Goal: Information Seeking & Learning: Learn about a topic

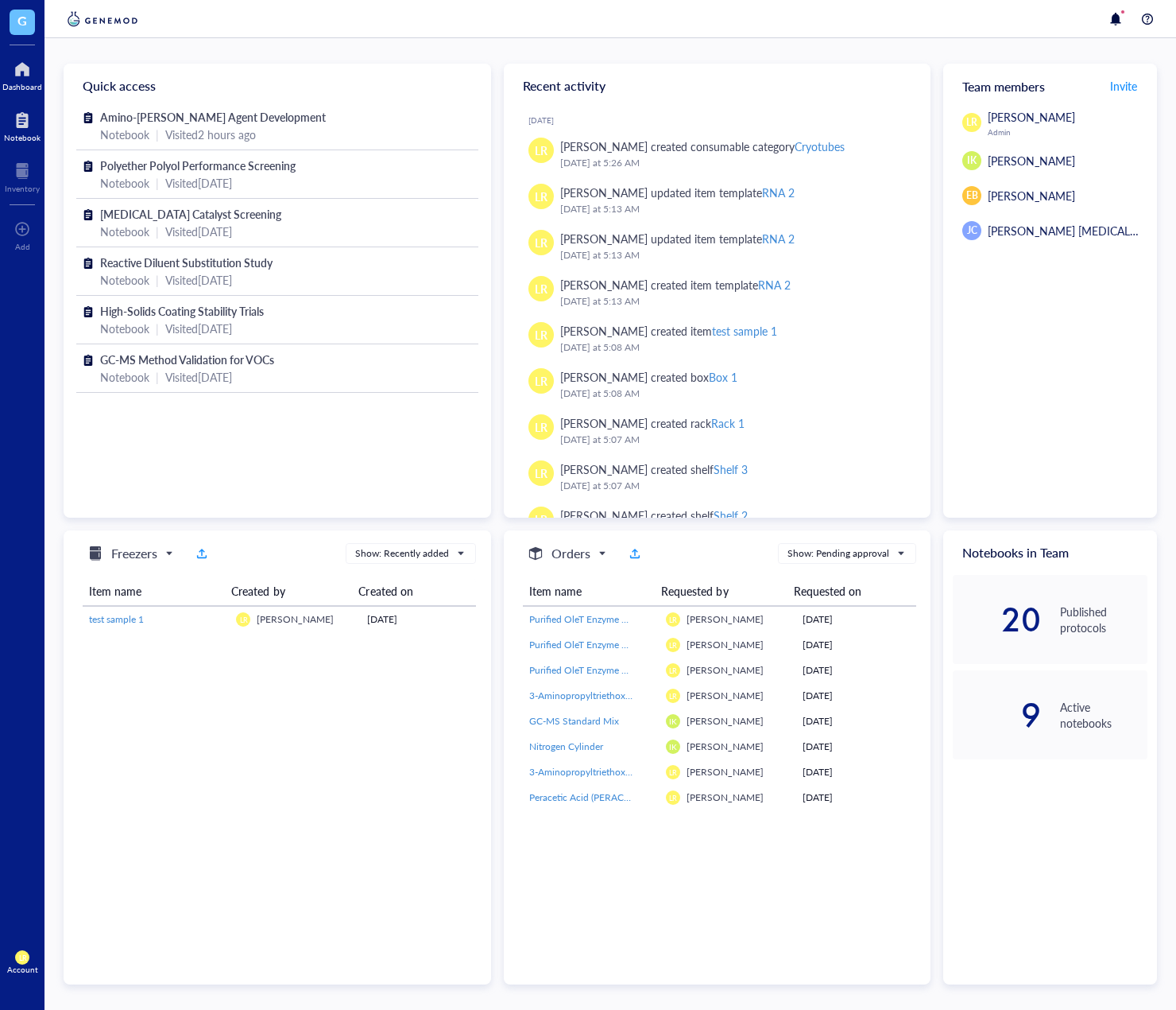
click at [29, 139] on div "Notebook" at bounding box center [22, 138] width 36 height 10
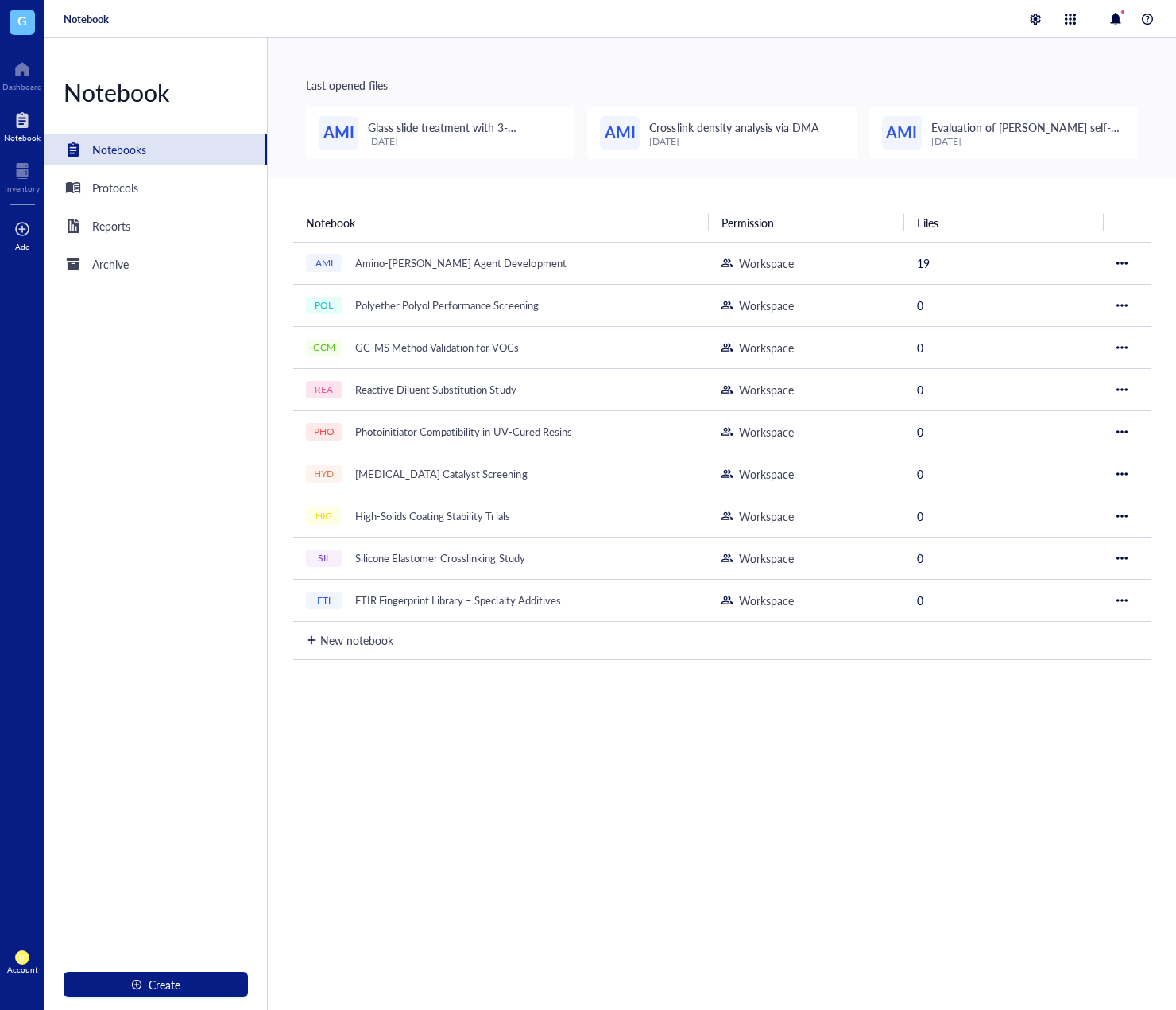
click at [24, 232] on div at bounding box center [23, 229] width 16 height 26
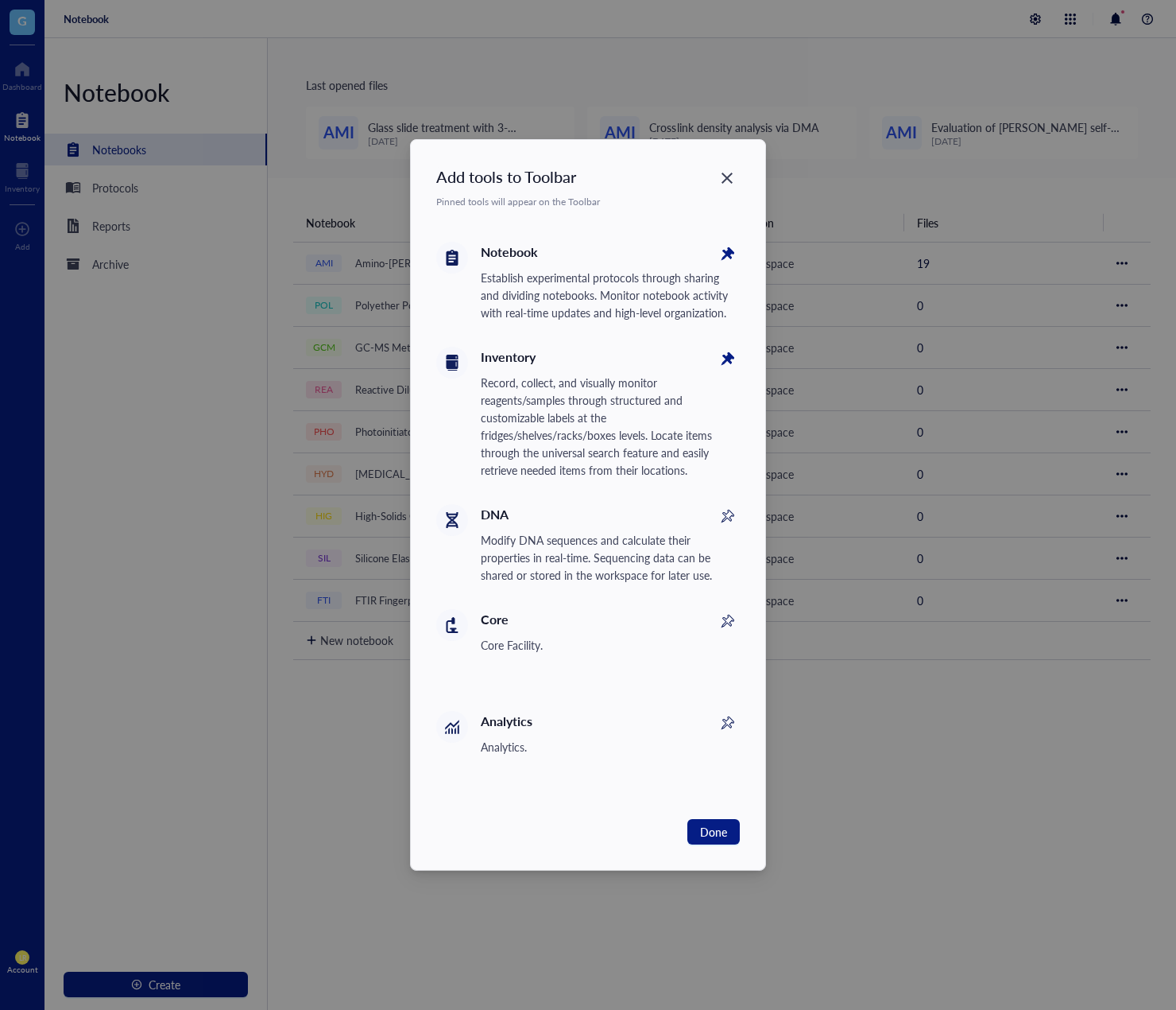
click at [736, 735] on div "Analytics Analytics." at bounding box center [611, 733] width 260 height 44
click at [726, 724] on icon at bounding box center [727, 725] width 18 height 18
click at [713, 831] on span "Done" at bounding box center [713, 832] width 27 height 18
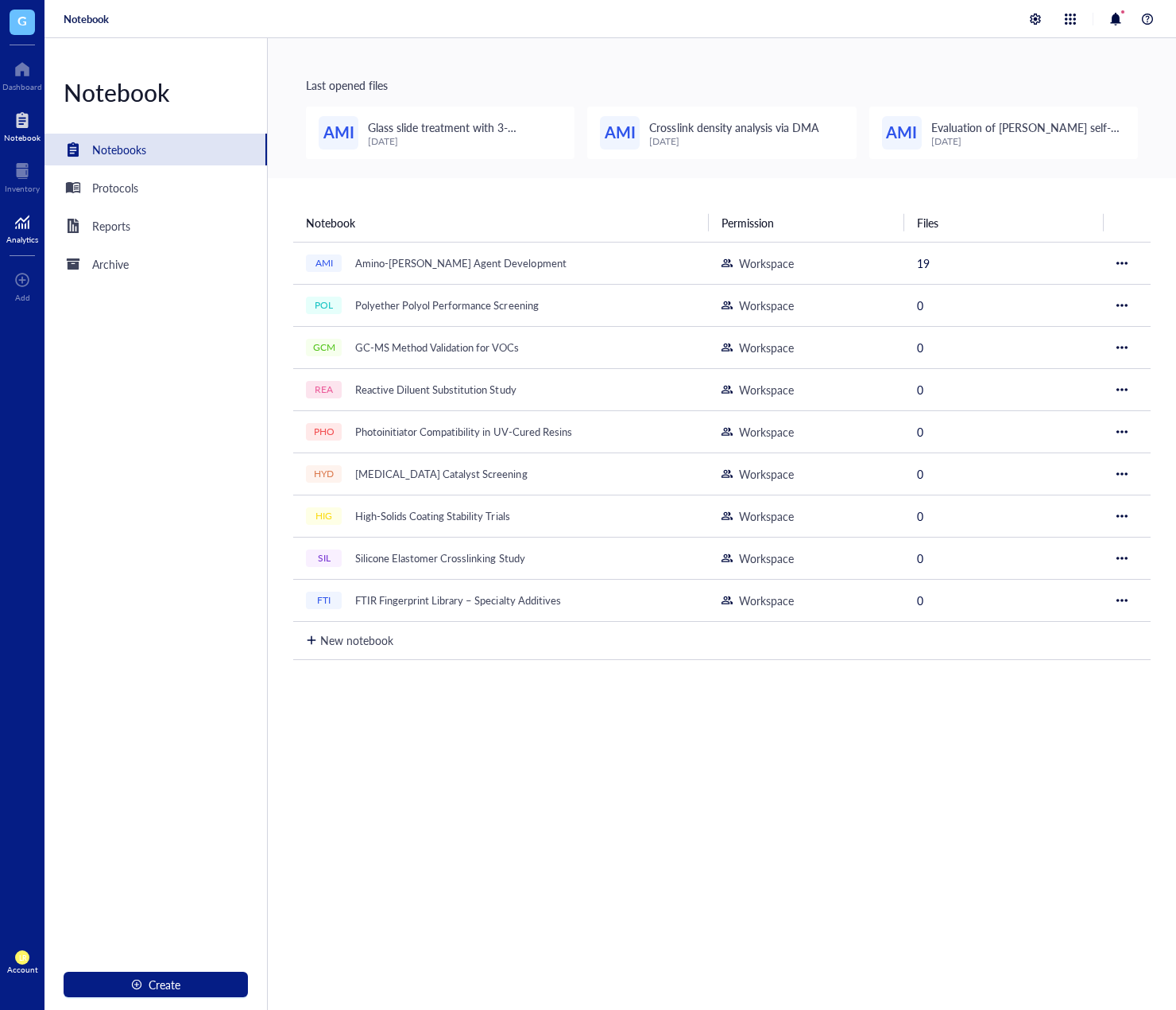
click at [24, 237] on div "Analytics" at bounding box center [22, 239] width 31 height 10
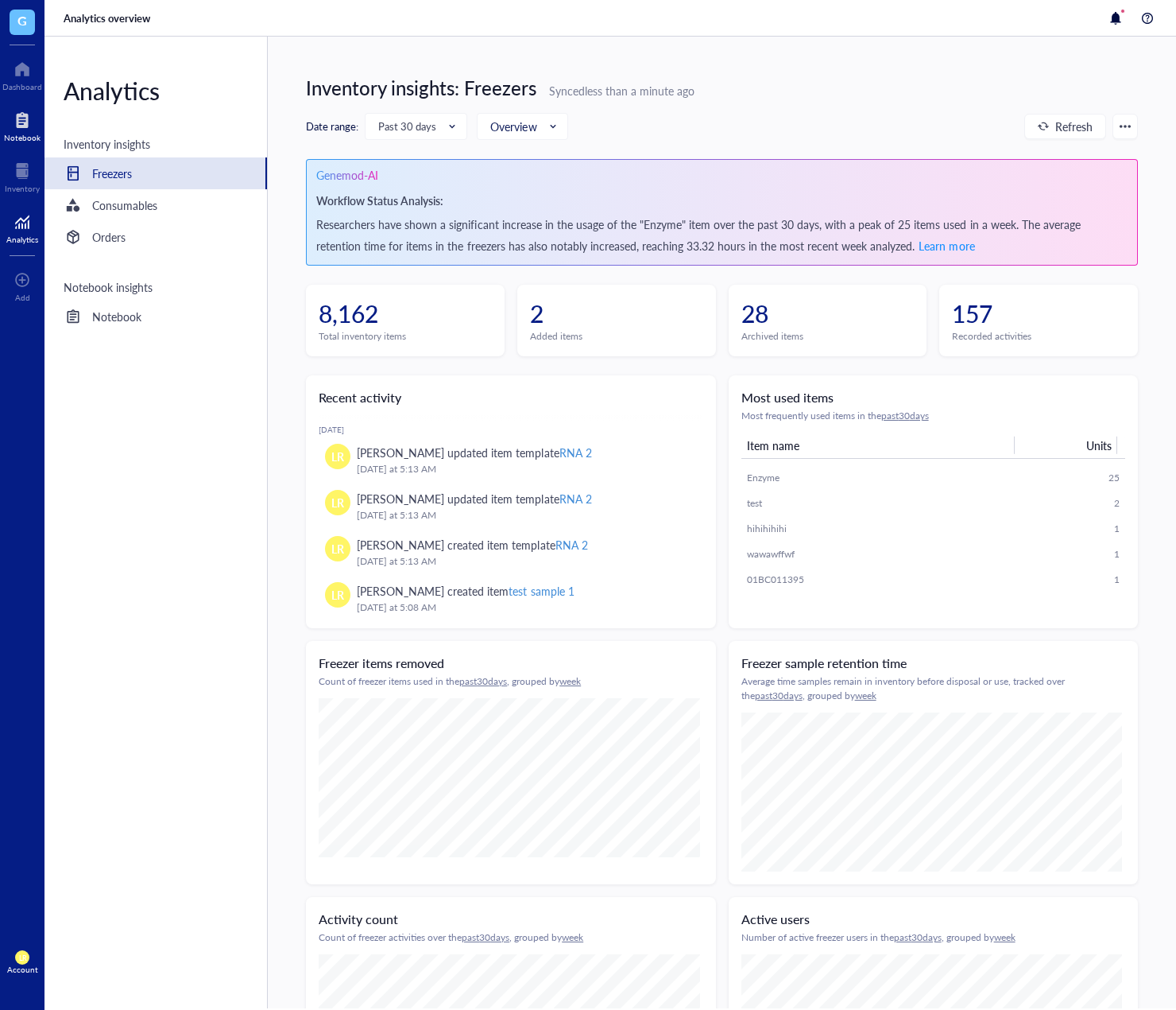
click at [28, 138] on div "Notebook" at bounding box center [22, 138] width 36 height 10
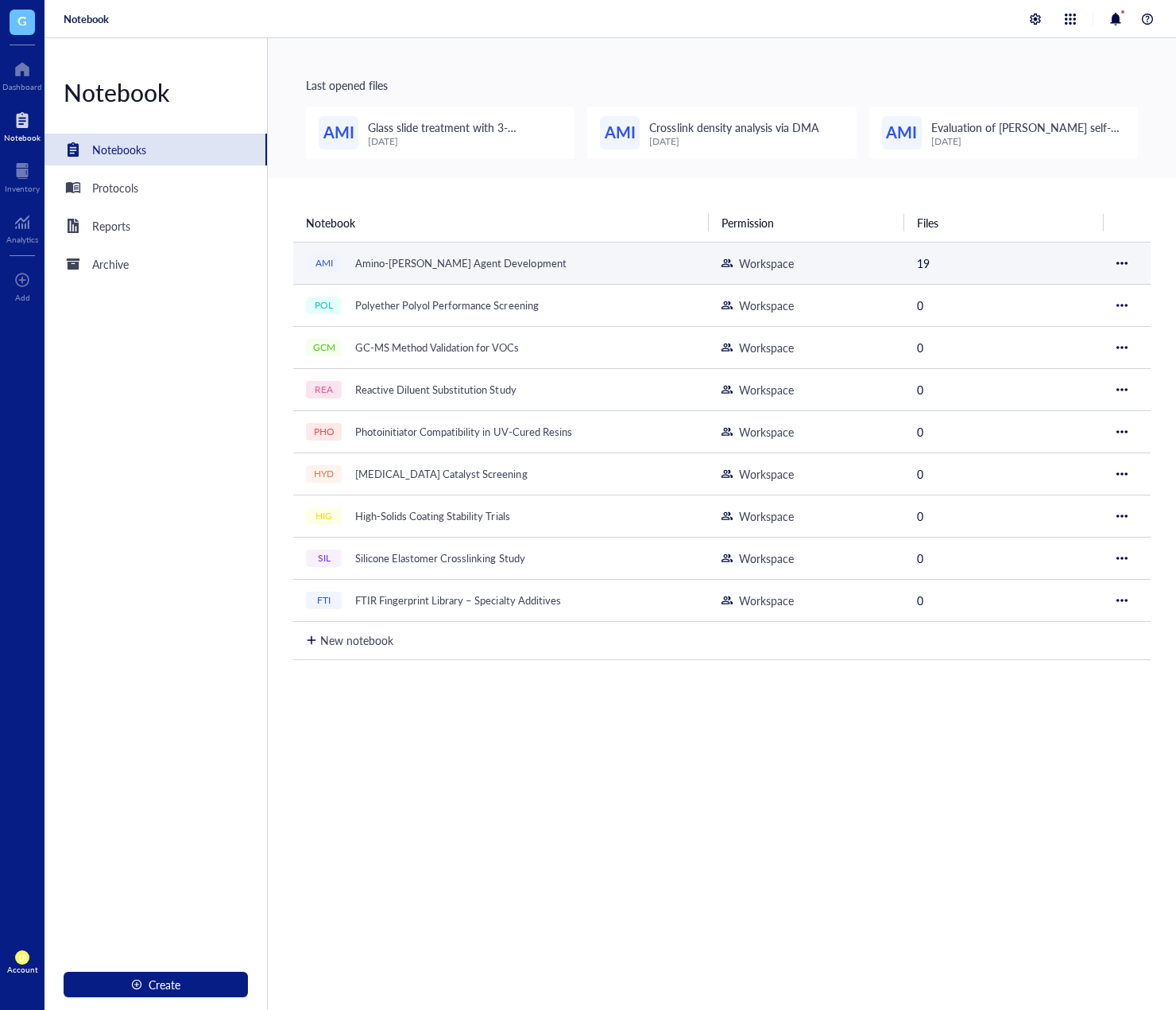
click at [641, 271] on div "AMI Amino-[PERSON_NAME] Agent Development" at bounding box center [500, 263] width 390 height 23
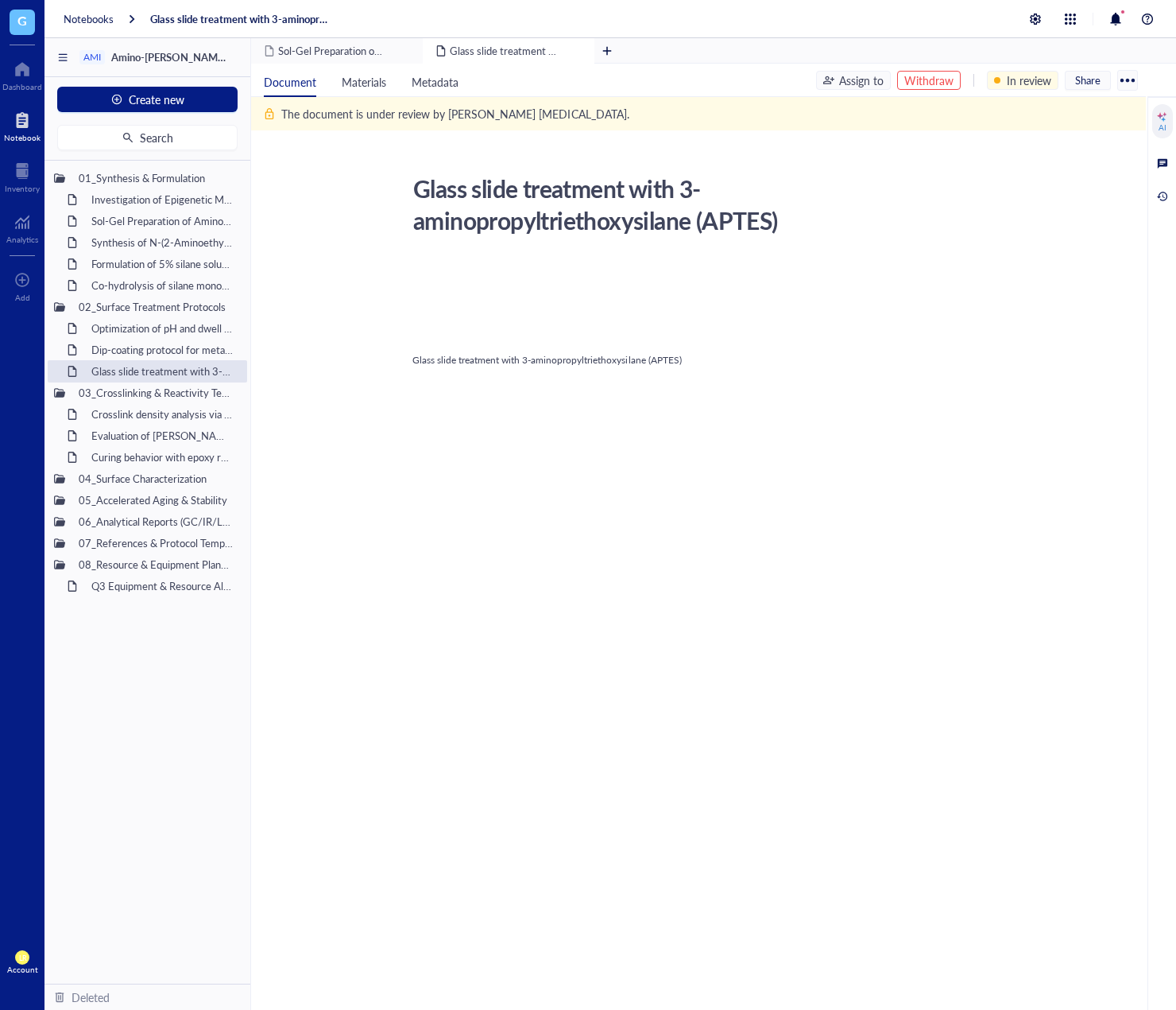
click at [1164, 129] on div "AI" at bounding box center [1163, 127] width 8 height 10
click at [1157, 124] on div "AI" at bounding box center [1162, 121] width 21 height 34
click at [32, 237] on div "Analytics" at bounding box center [22, 239] width 31 height 10
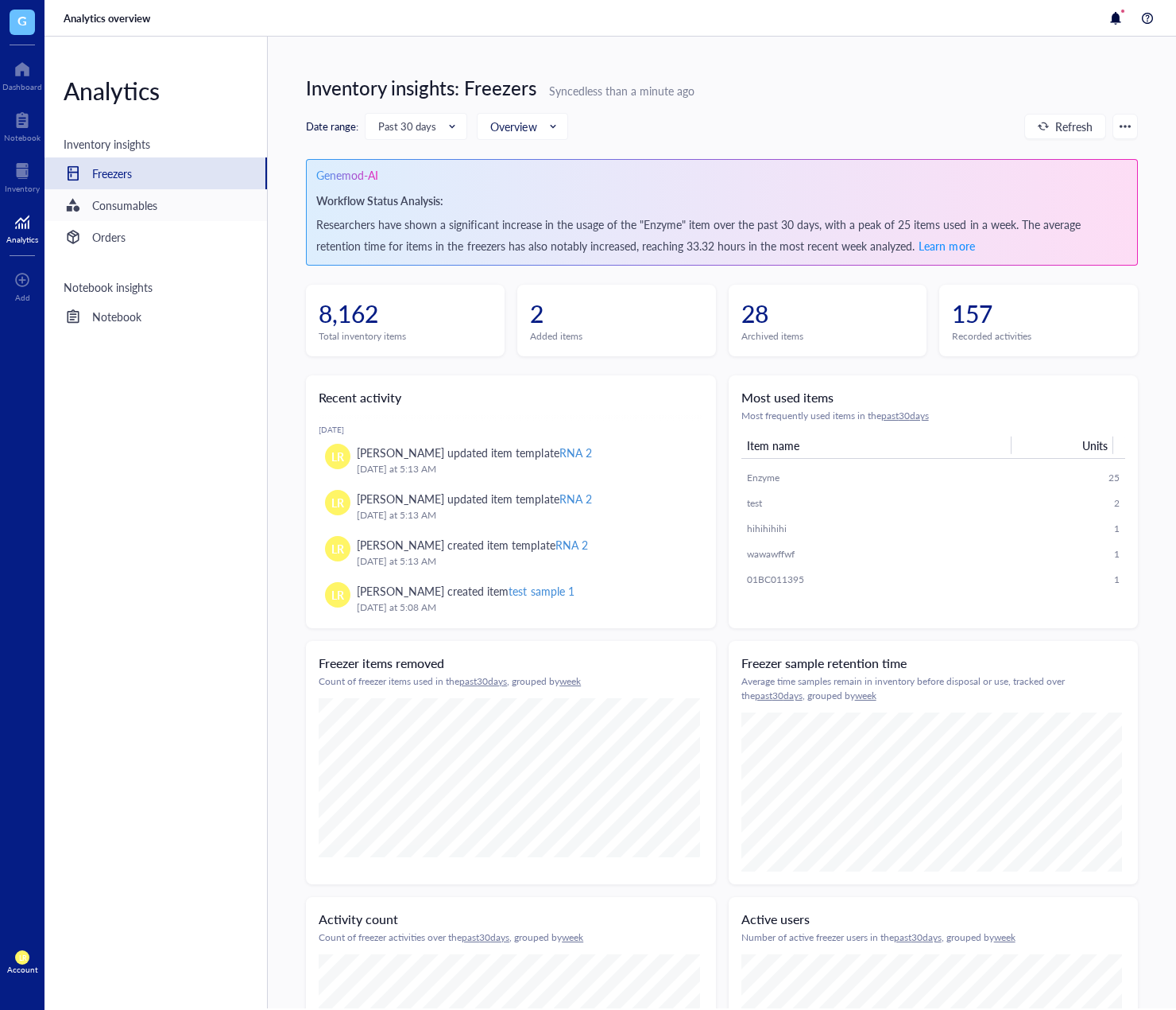
click at [170, 202] on div "Consumables" at bounding box center [155, 205] width 222 height 31
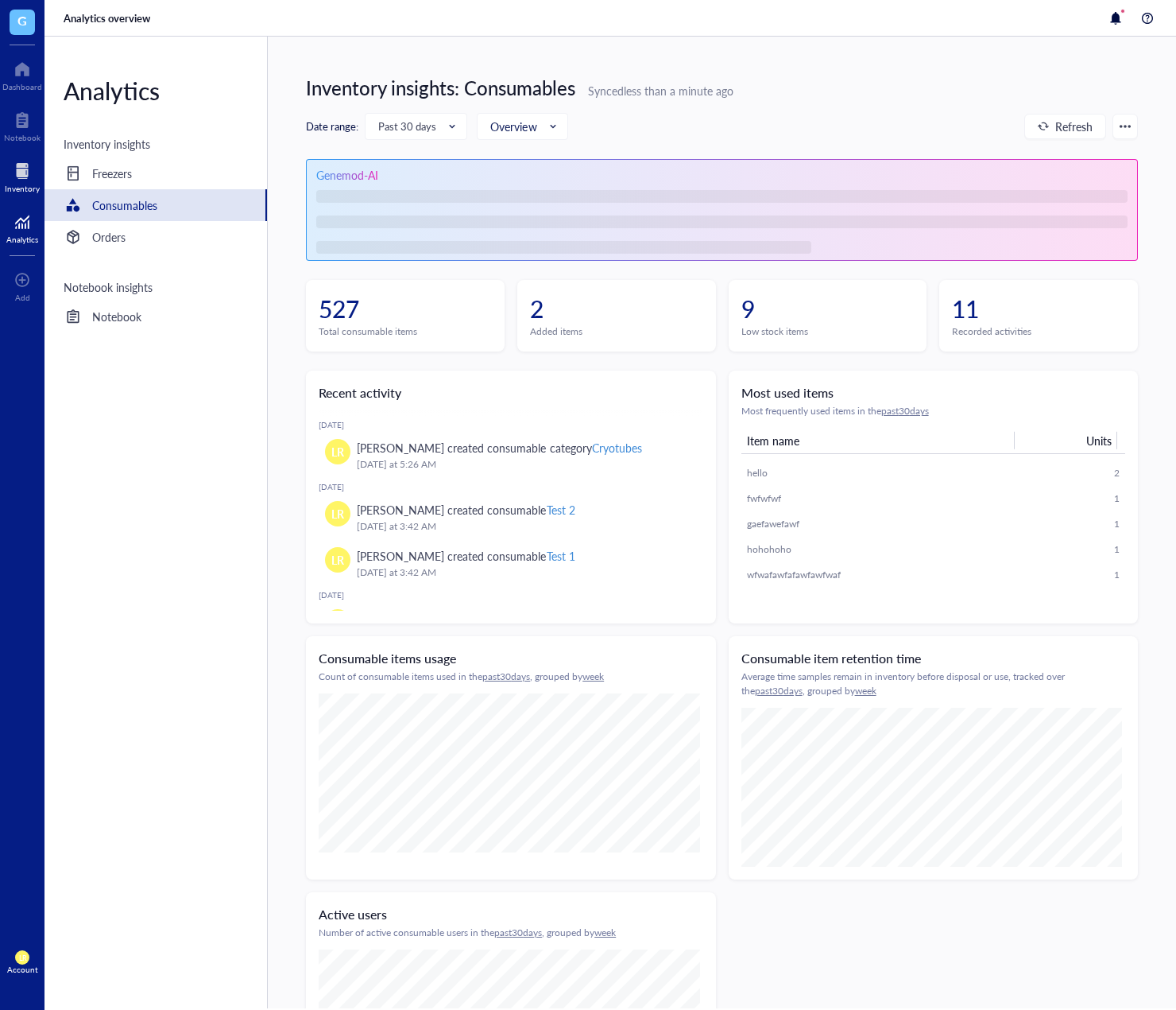
click at [26, 173] on div at bounding box center [23, 171] width 35 height 26
